Goal: Information Seeking & Learning: Learn about a topic

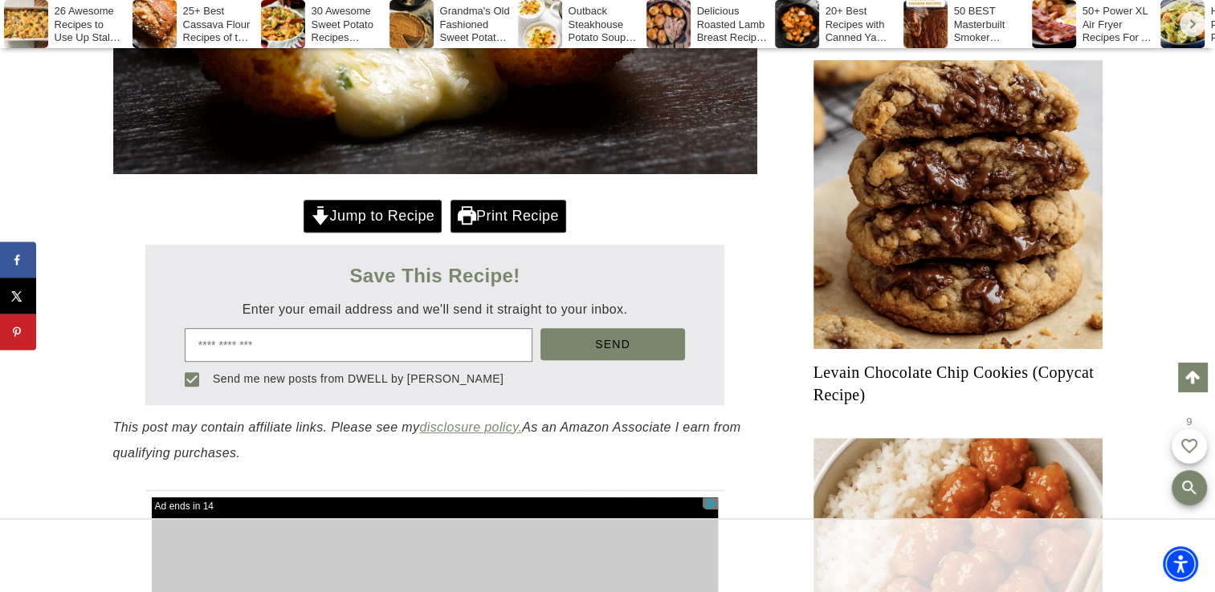
scroll to position [401, 0]
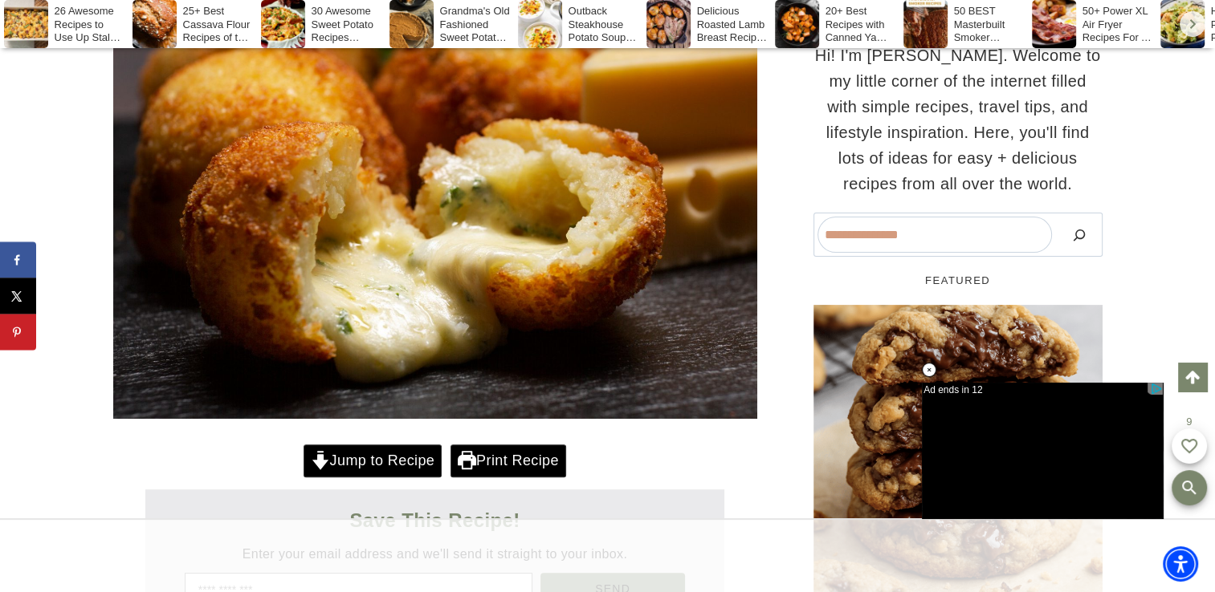
click at [366, 463] on link "Jump to Recipe" at bounding box center [372, 461] width 138 height 33
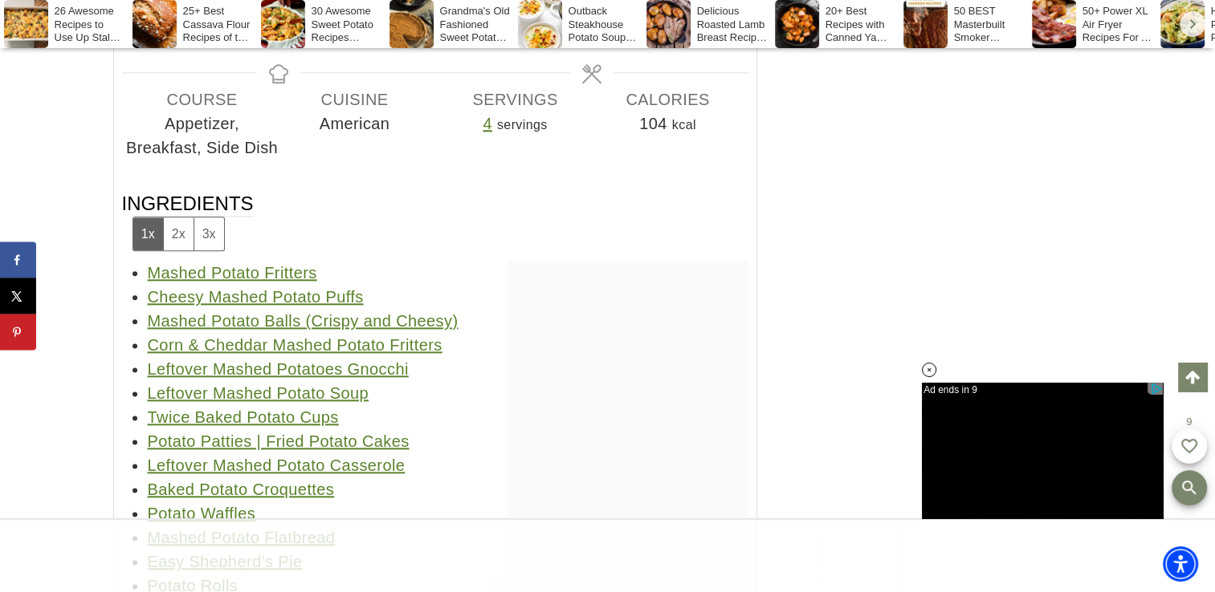
scroll to position [26230, 0]
click at [233, 263] on link "Mashed Potato Fritters" at bounding box center [232, 272] width 169 height 18
